Goal: Ask a question: Seek information or help from site administrators or community

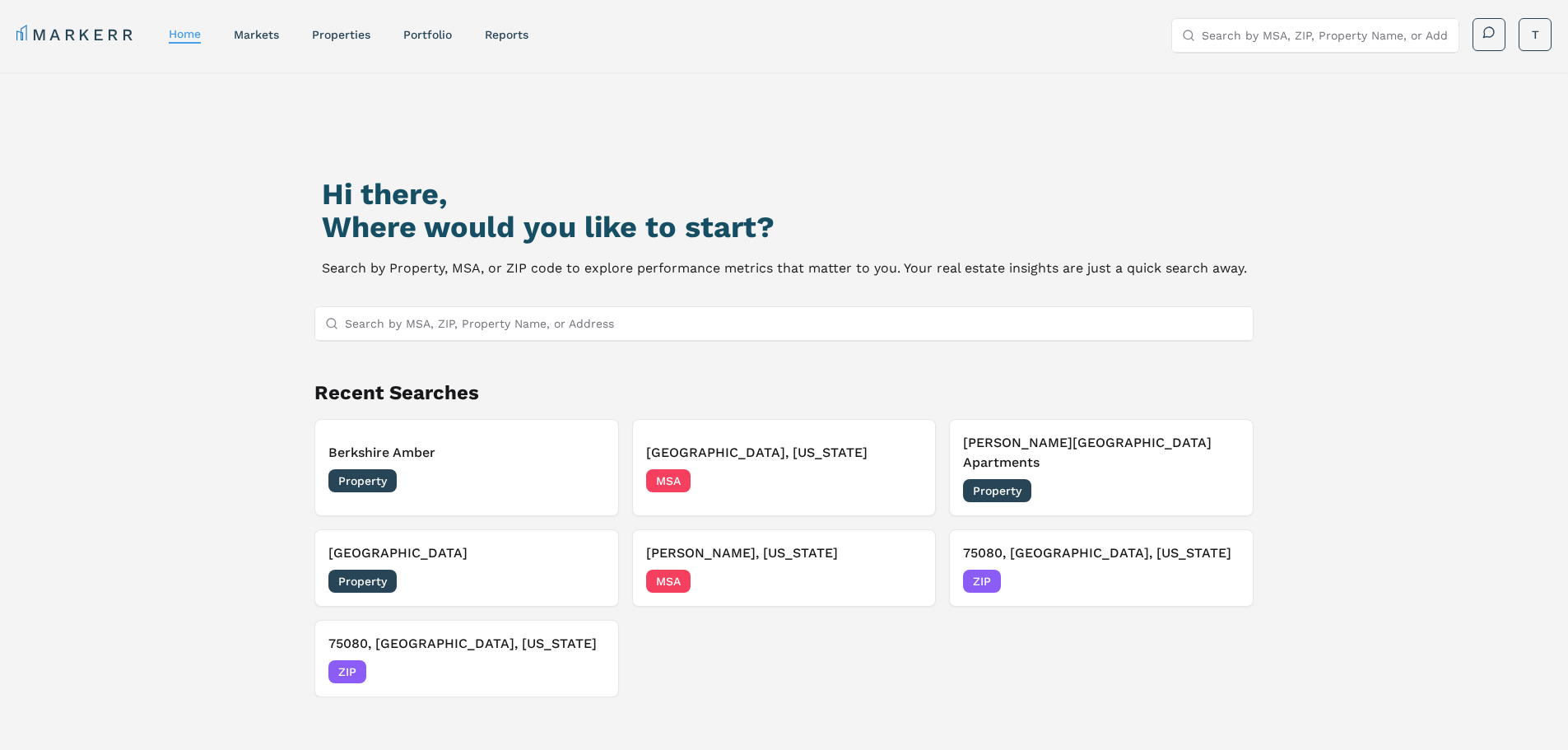
click at [347, 38] on link "properties" at bounding box center [341, 35] width 59 height 13
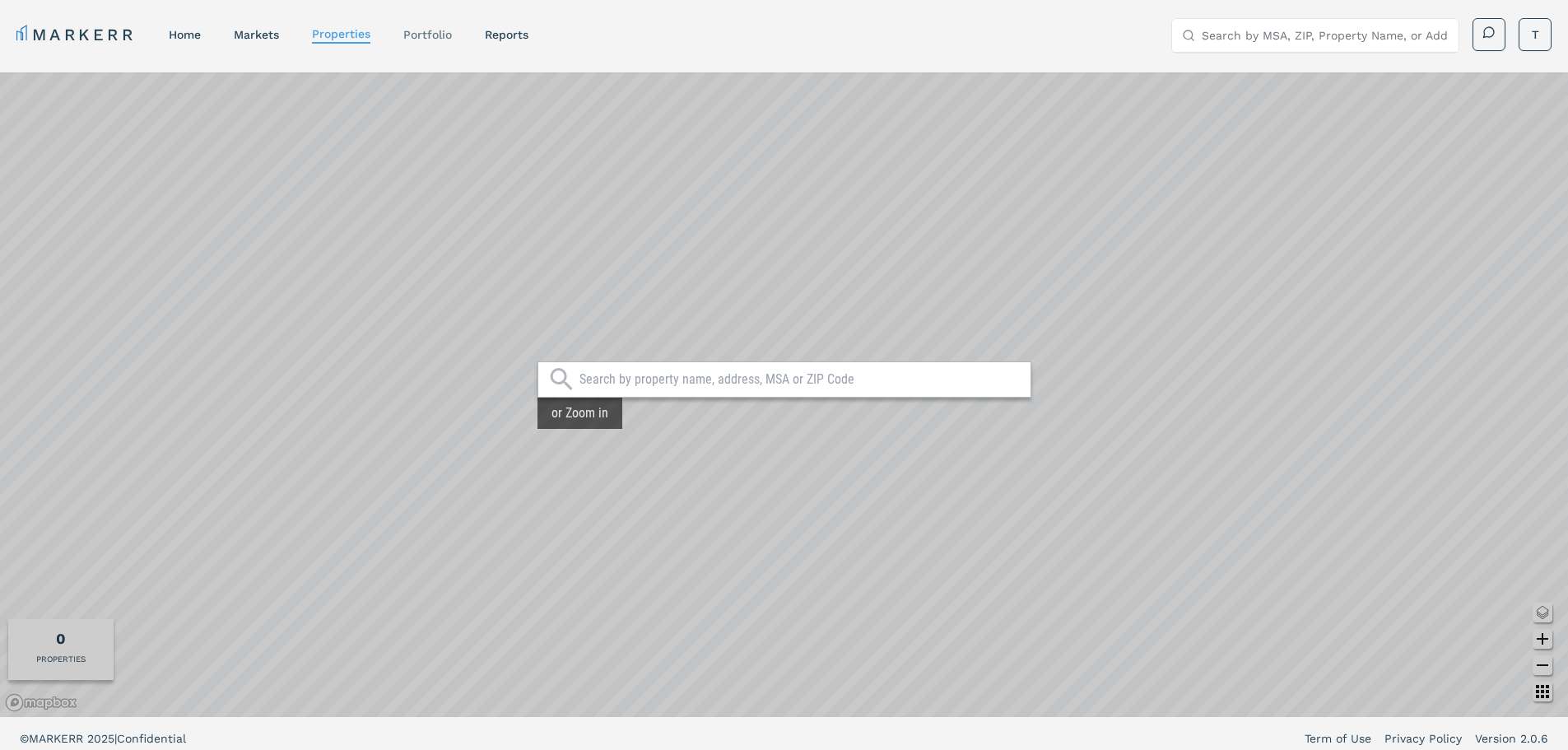
click at [436, 32] on link "Portfolio" at bounding box center [427, 35] width 48 height 13
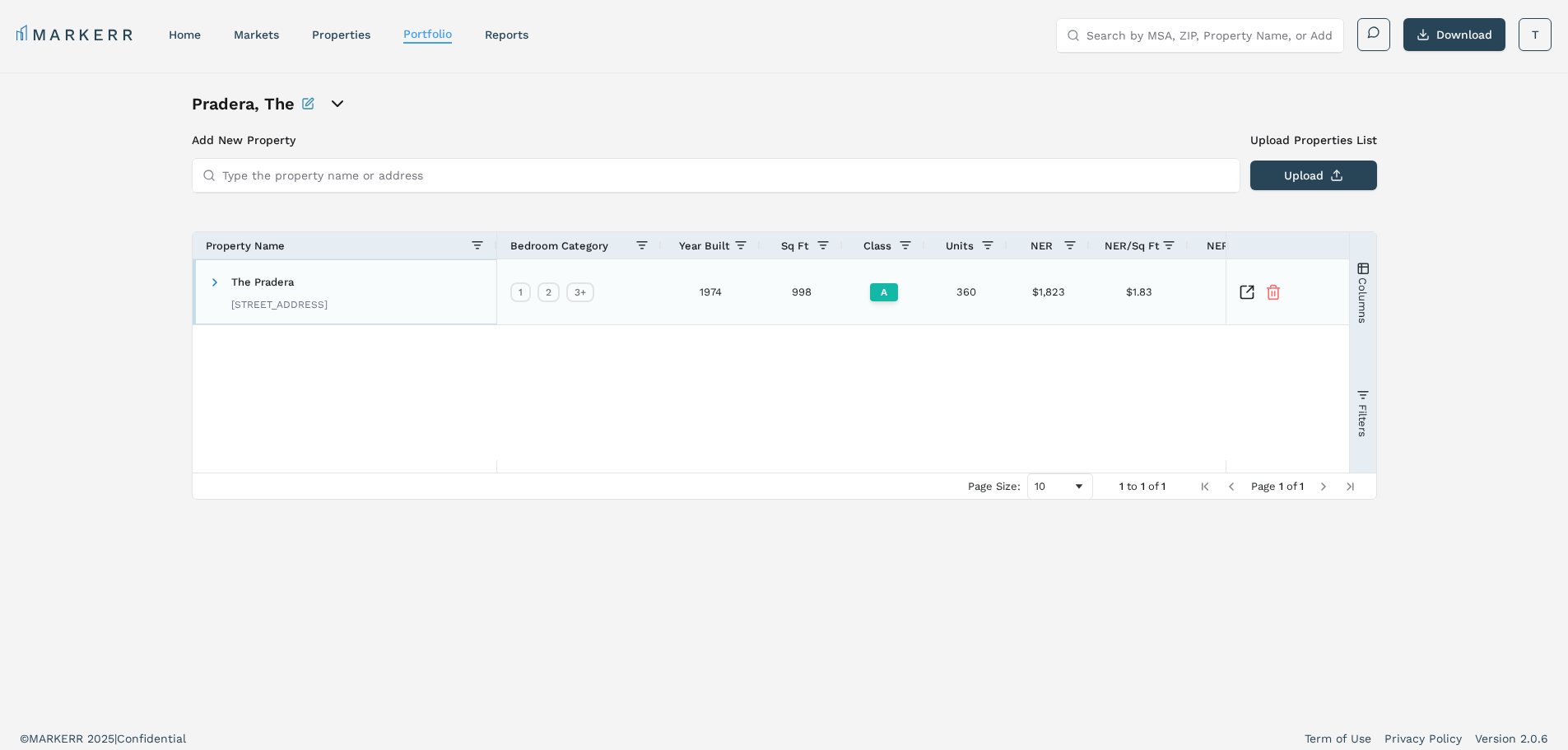
click at [266, 275] on div "The Pradera [STREET_ADDRESS]" at bounding box center [279, 292] width 96 height 52
click at [1247, 292] on icon "Inspect Comparable" at bounding box center [1250, 288] width 6 height 6
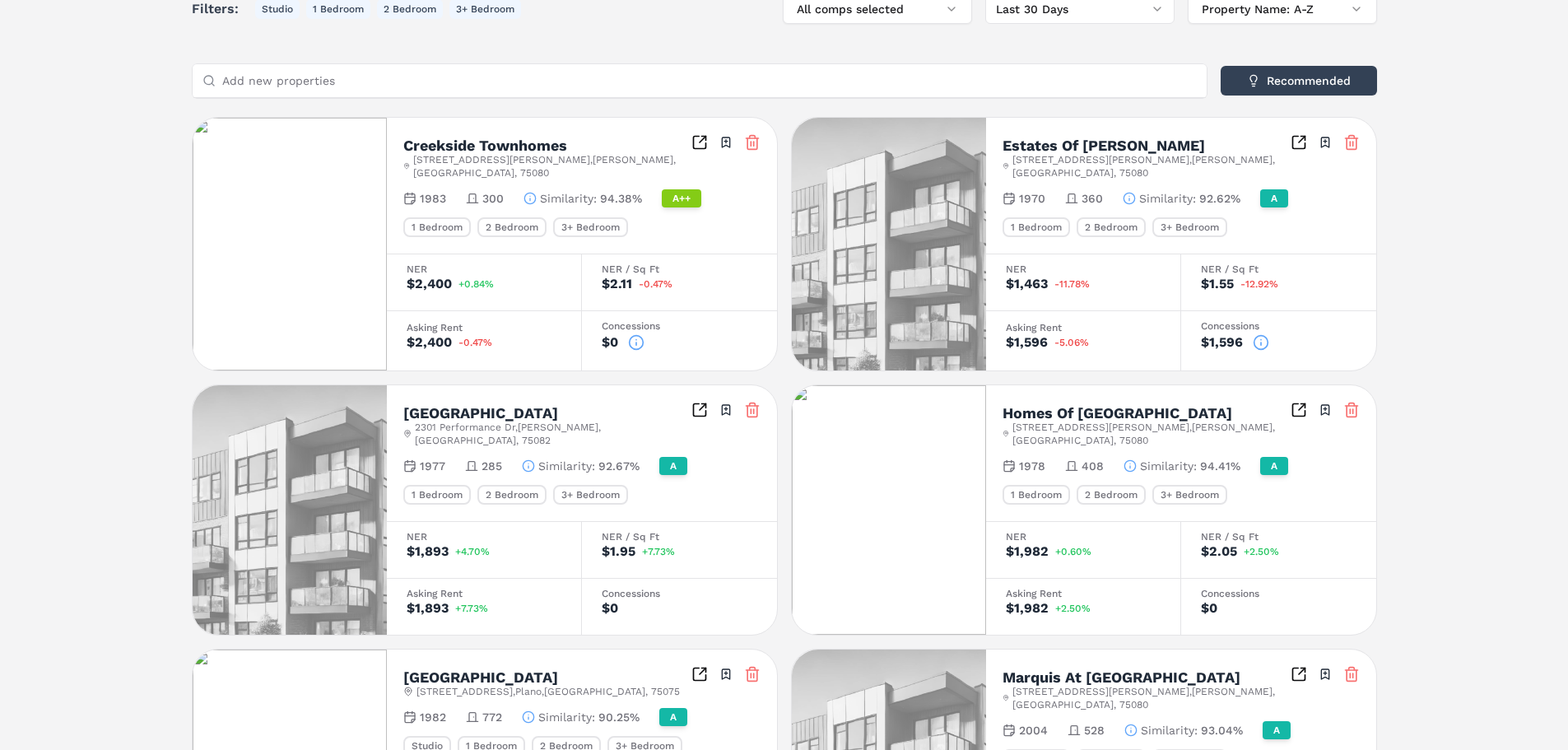
scroll to position [329, 0]
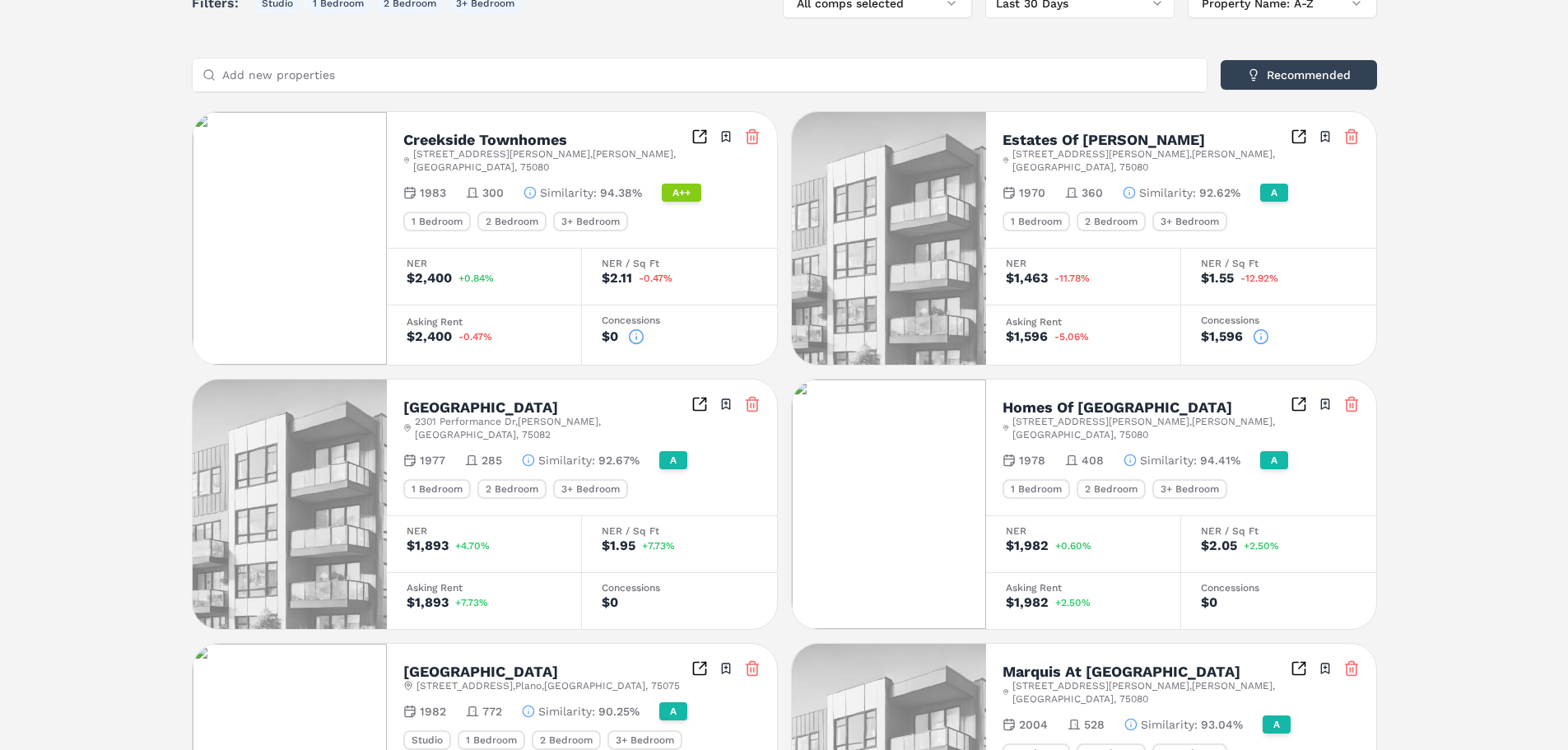
click at [1261, 335] on icon at bounding box center [1261, 337] width 16 height 16
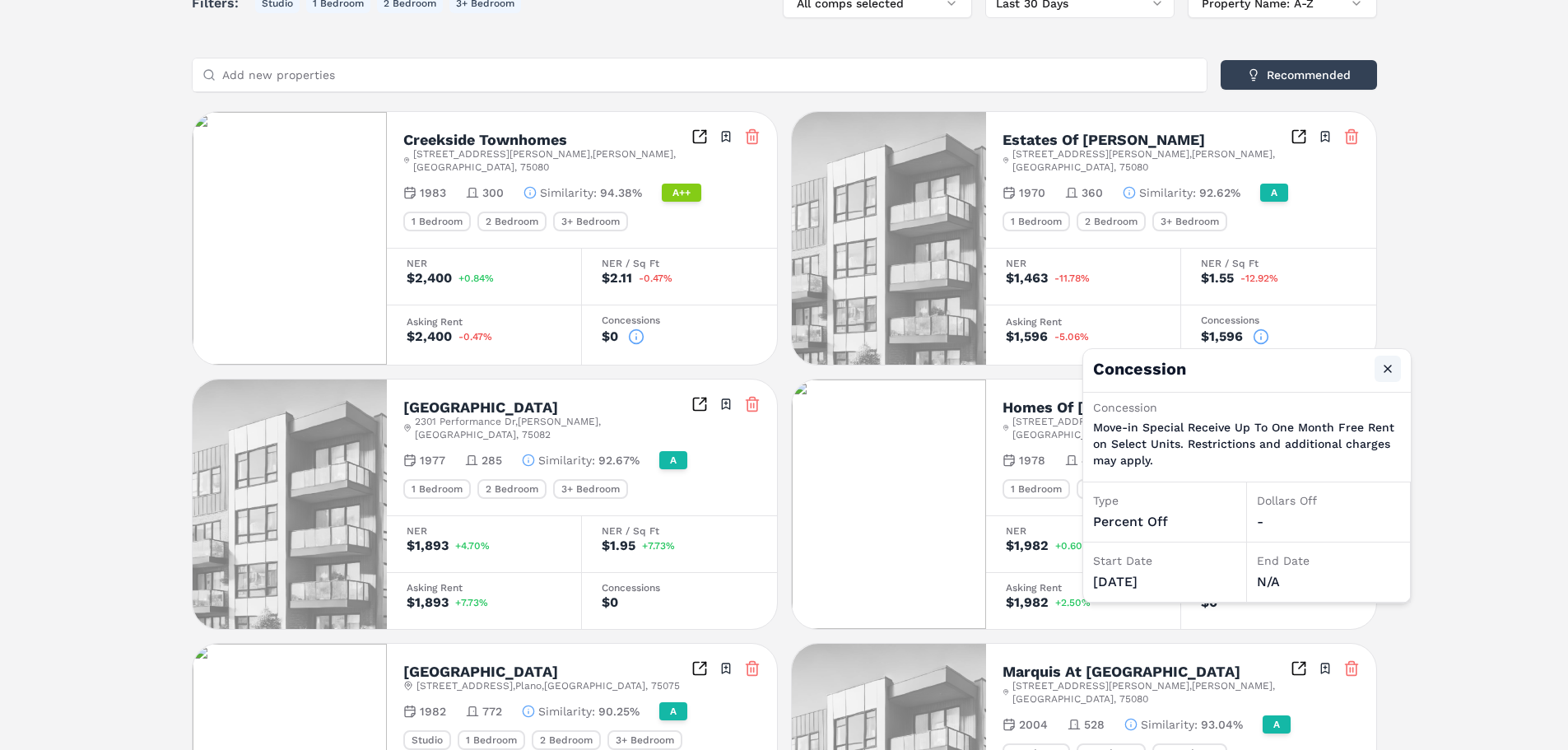
click at [1391, 367] on button "Close" at bounding box center [1388, 369] width 27 height 27
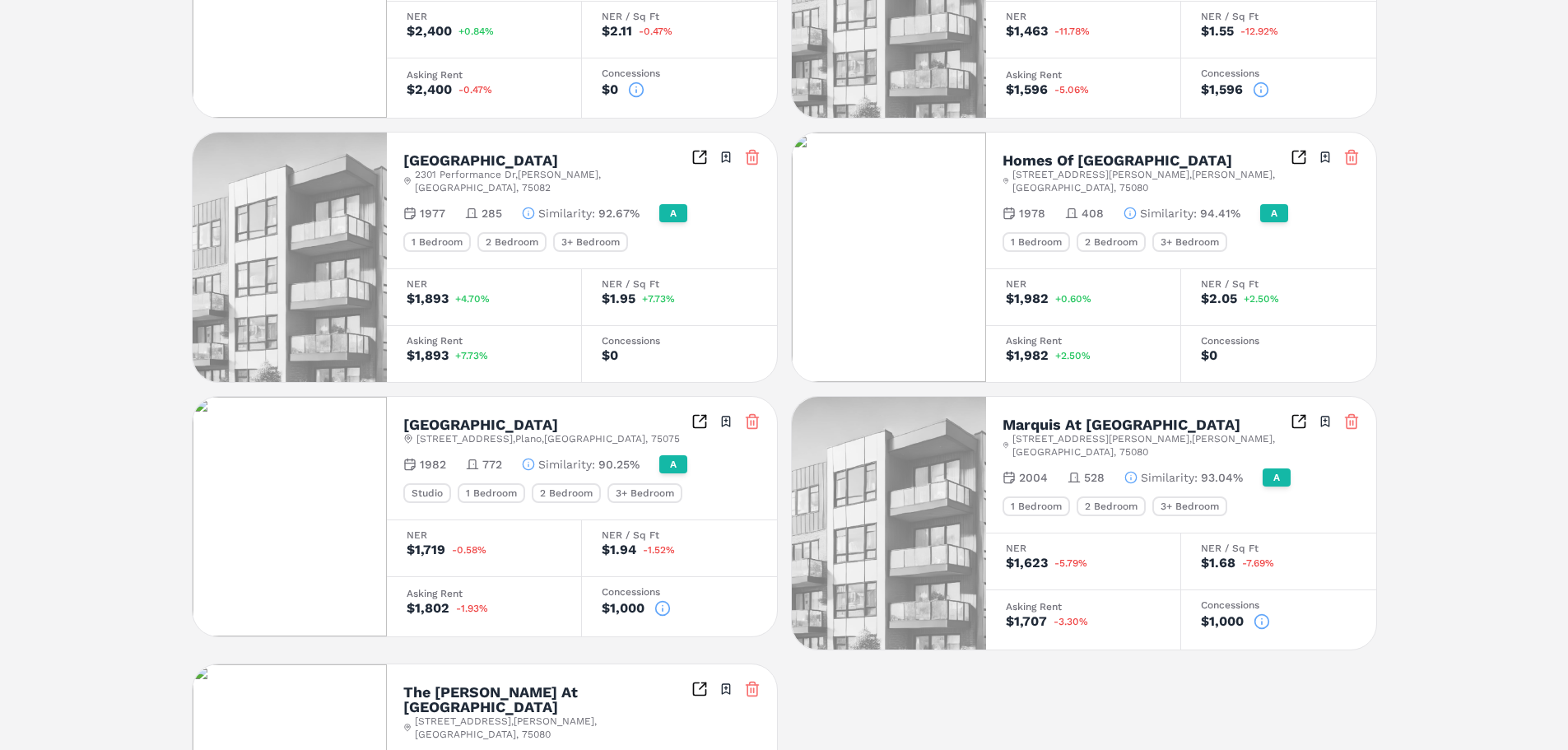
scroll to position [659, 0]
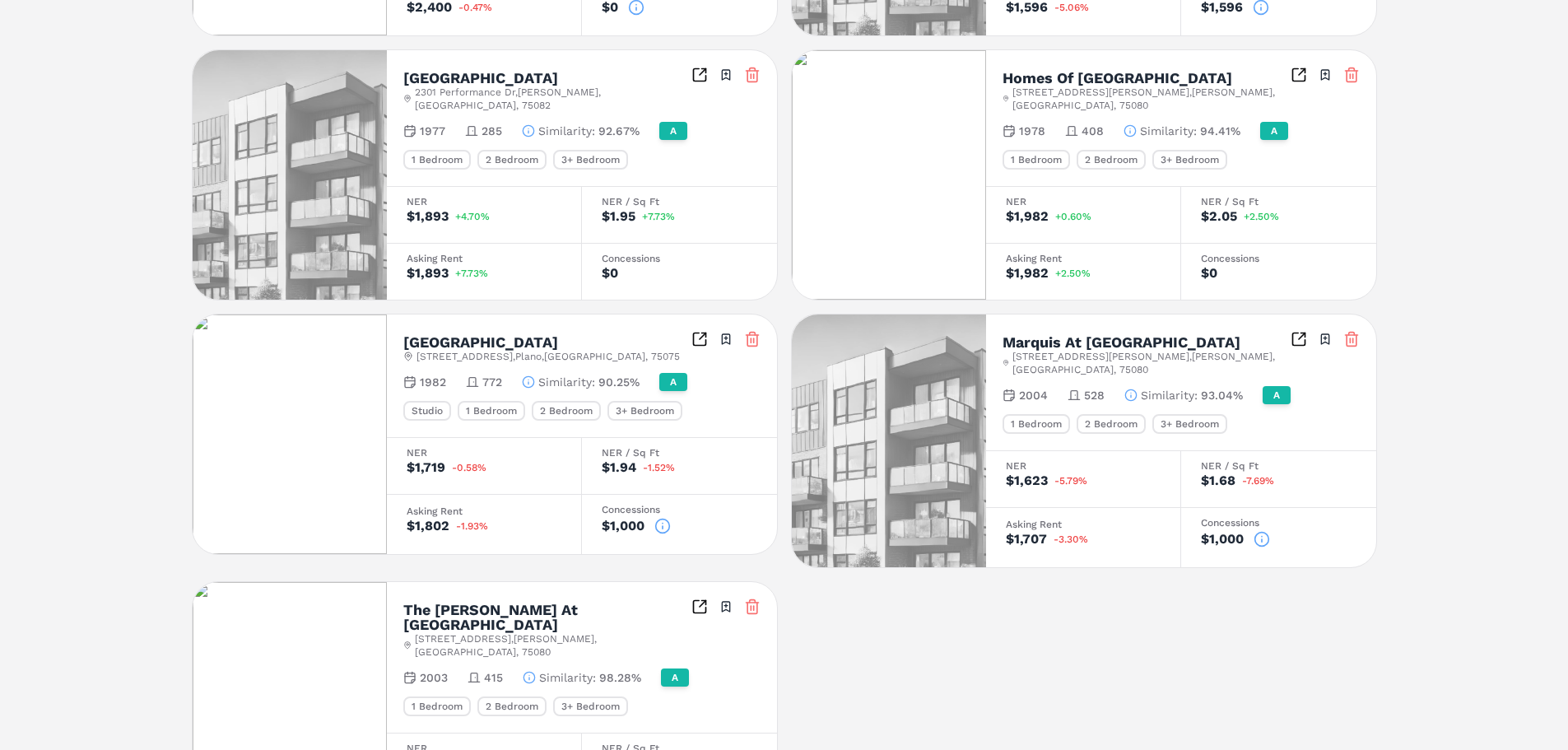
click at [1260, 531] on icon at bounding box center [1262, 540] width 16 height 16
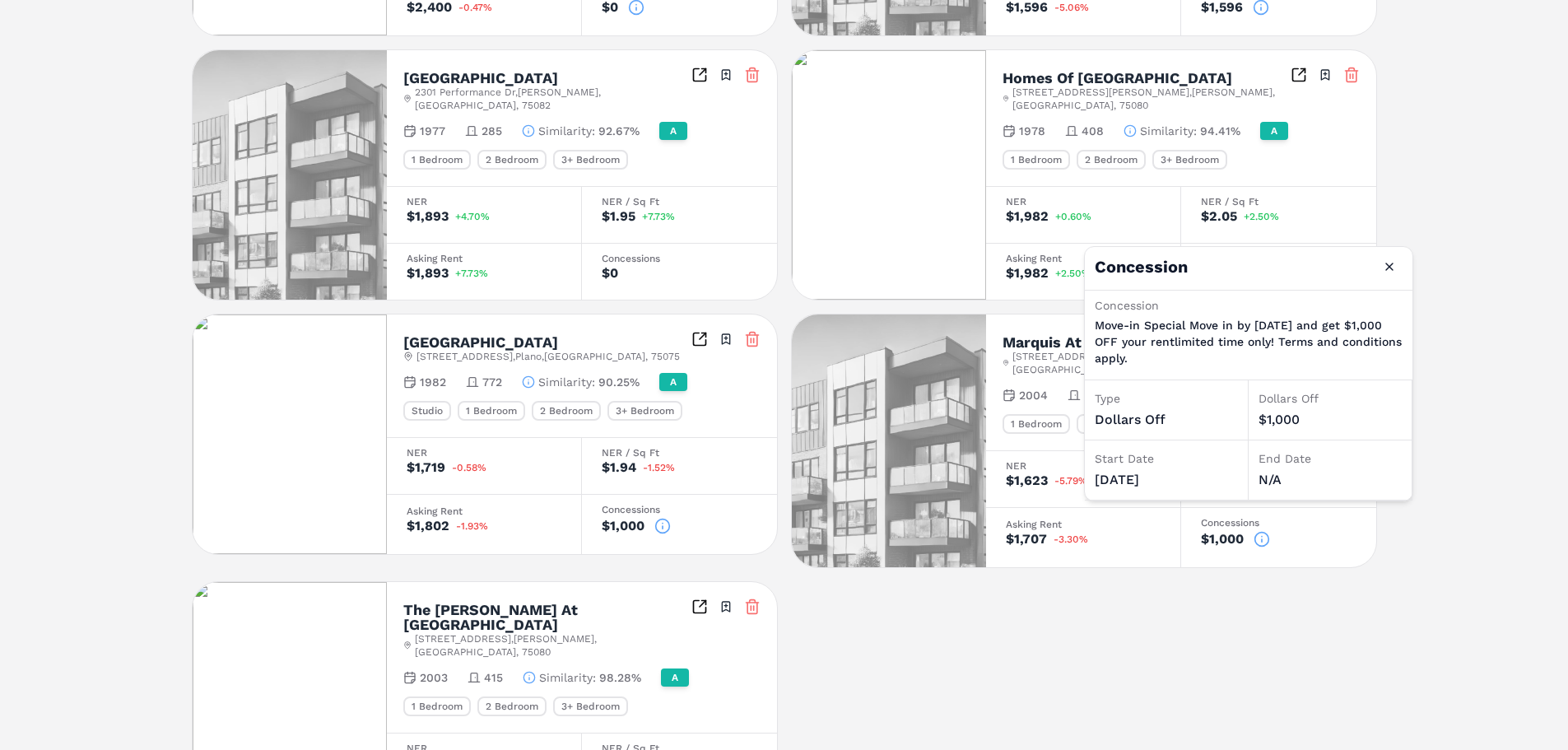
click at [1136, 669] on div "Creekside Townhomes 3650 Custer Pkwy , Richardson , TX , 75080 Toggle portfolio…" at bounding box center [784, 316] width 1186 height 1069
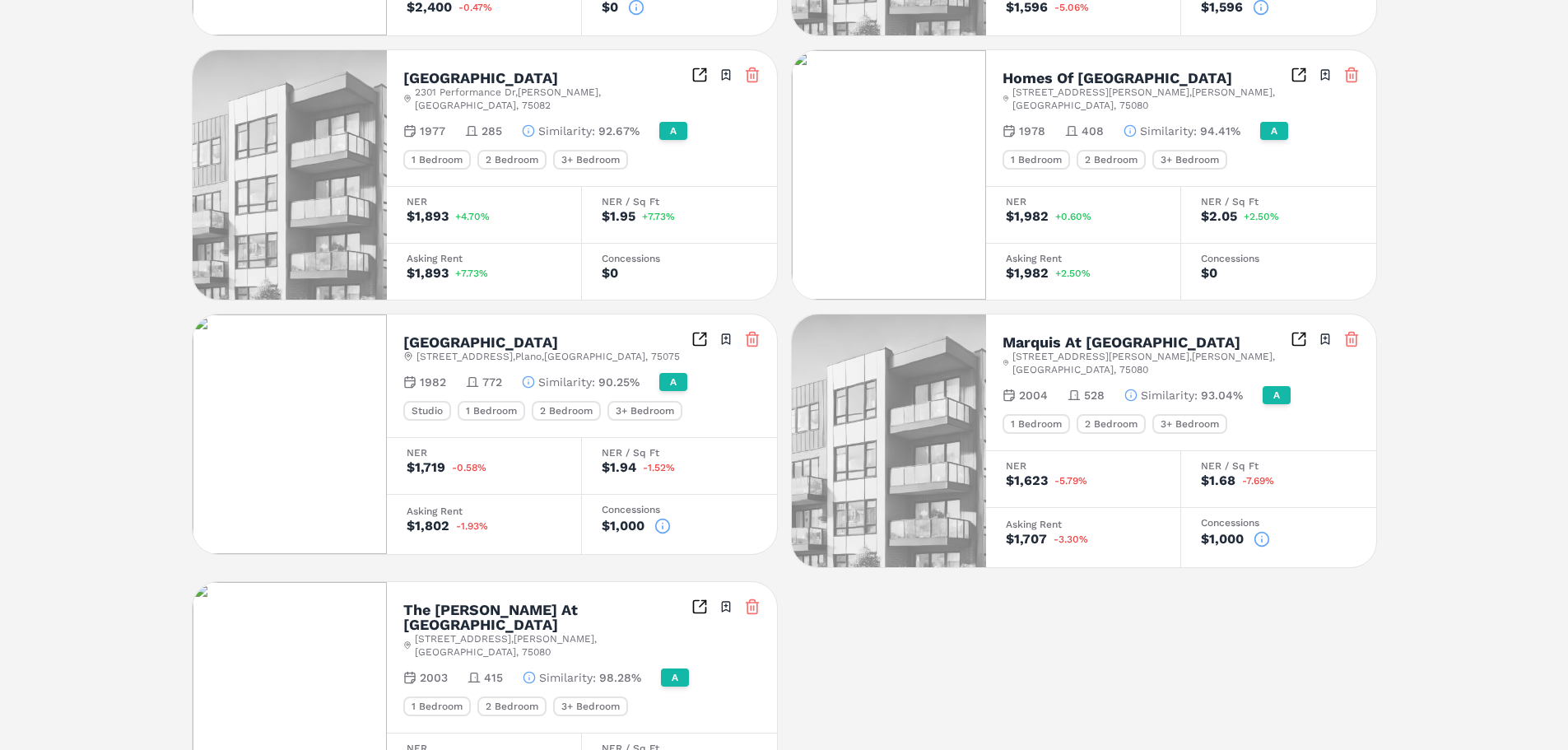
scroll to position [767, 0]
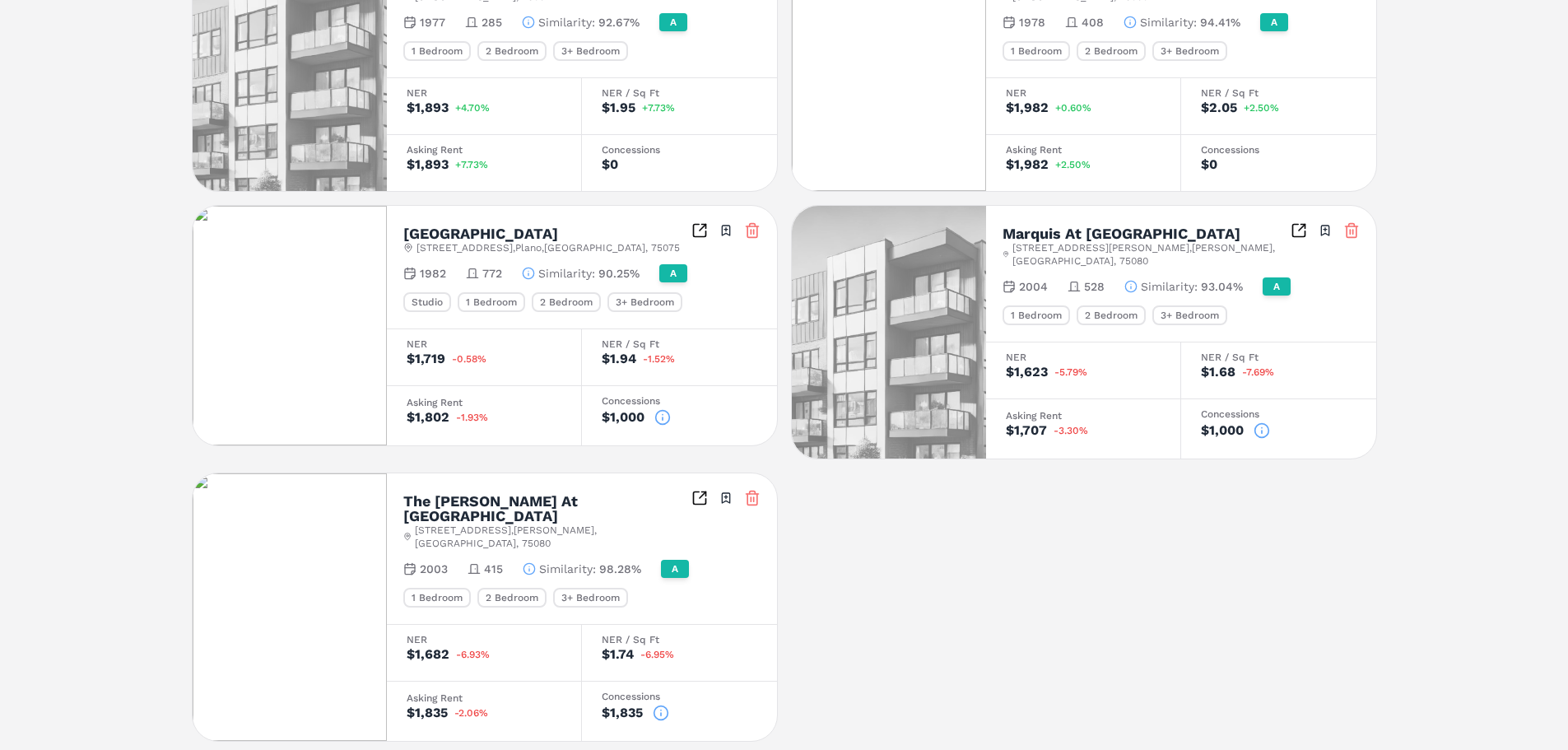
click at [657, 705] on icon at bounding box center [661, 713] width 16 height 16
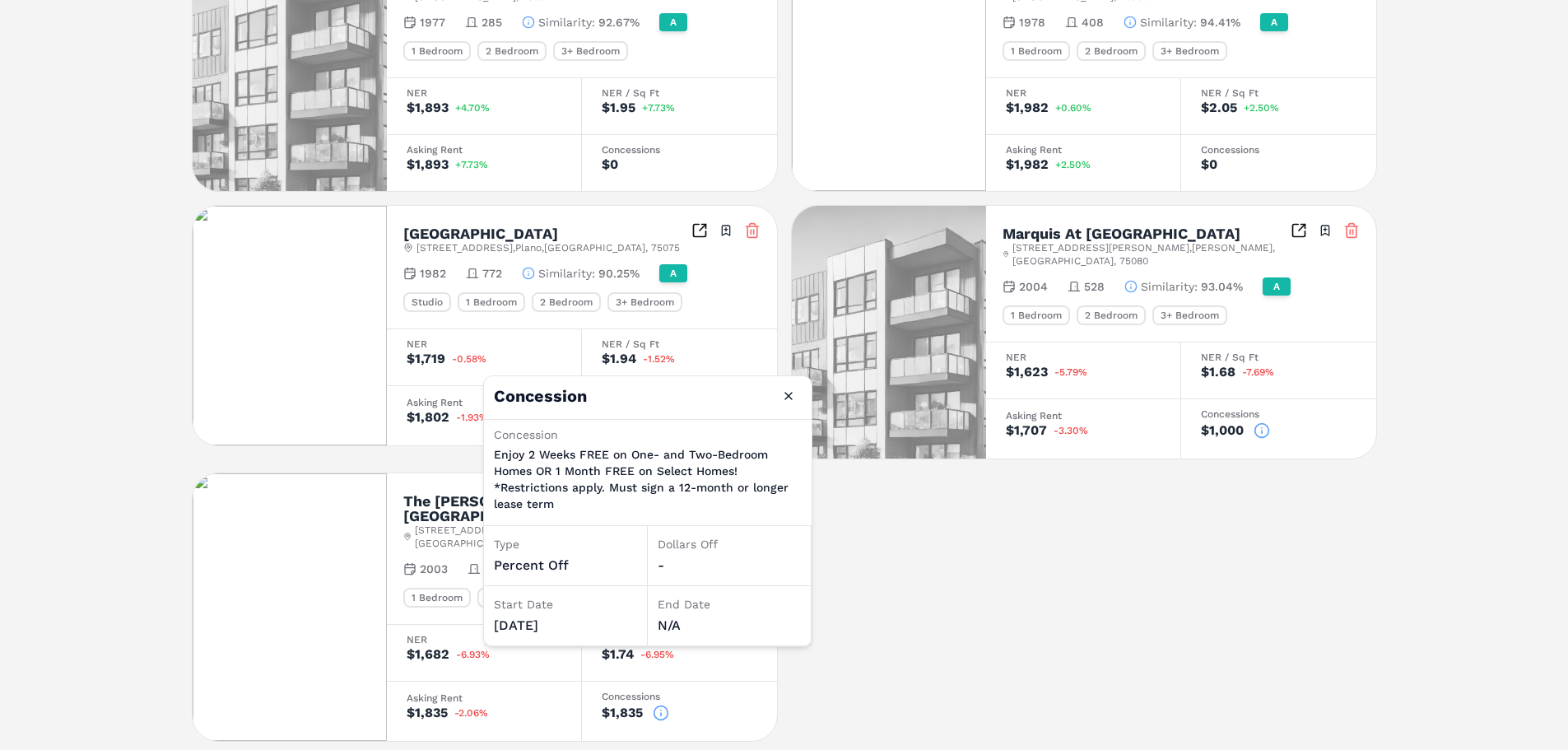
drag, startPoint x: 1425, startPoint y: 544, endPoint x: 1376, endPoint y: 558, distance: 51.0
click at [1425, 544] on div "The Pradera A 851 Greenside Dr , Richardson , TX , 75080 Toggle portfolio menu …" at bounding box center [784, 33] width 1568 height 1457
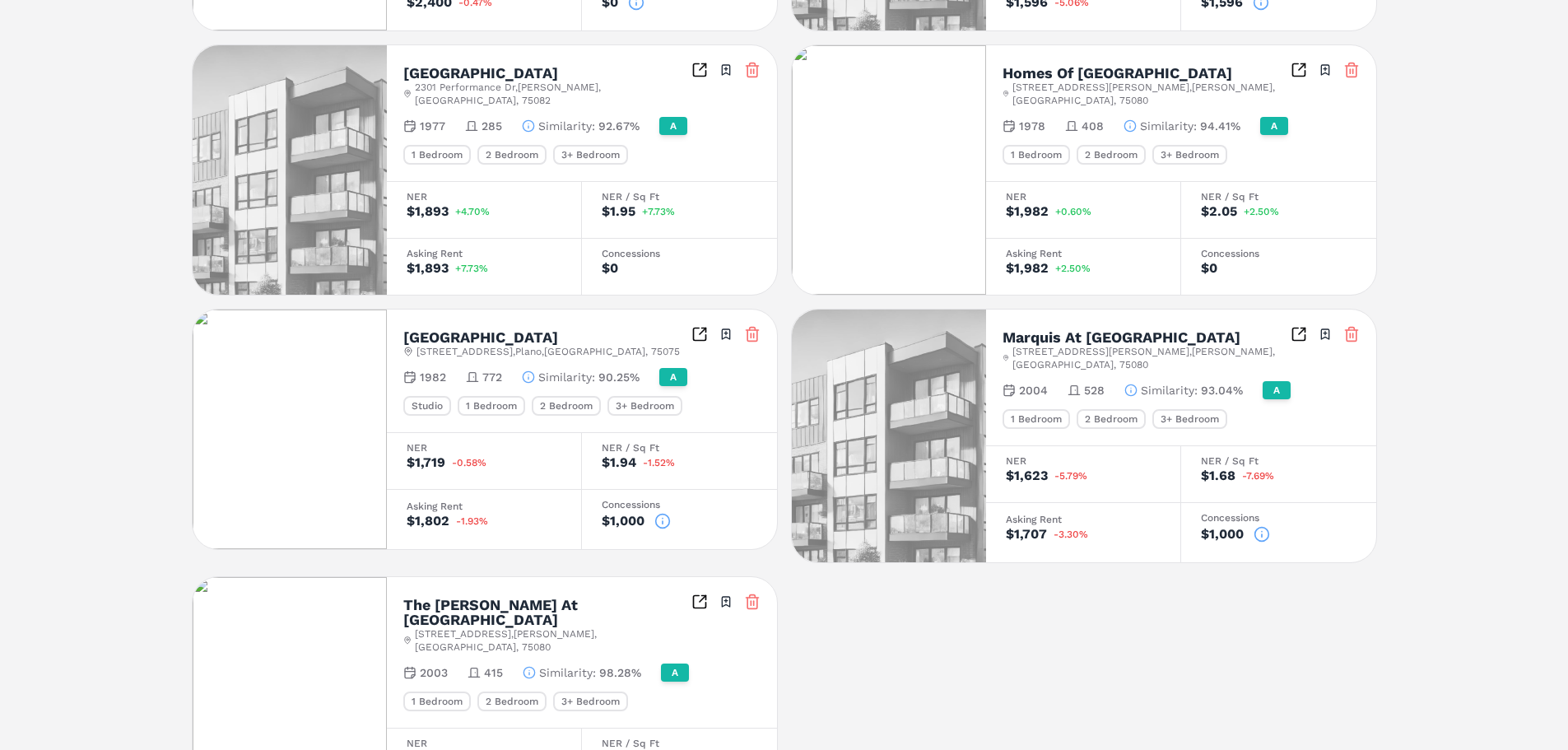
scroll to position [356, 0]
